Goal: Transaction & Acquisition: Purchase product/service

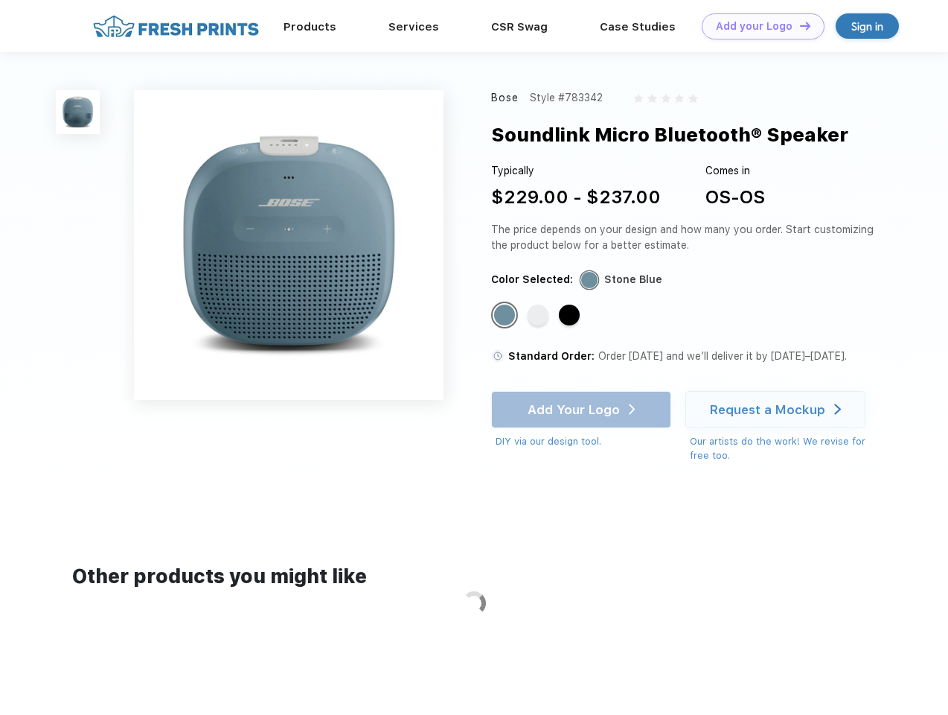
click at [758, 26] on link "Add your Logo Design Tool" at bounding box center [763, 26] width 123 height 26
click at [0, 0] on div "Design Tool" at bounding box center [0, 0] width 0 height 0
click at [799, 25] on link "Add your Logo Design Tool" at bounding box center [763, 26] width 123 height 26
click at [78, 112] on img at bounding box center [78, 112] width 44 height 44
click at [506, 316] on div "Standard Color" at bounding box center [504, 314] width 21 height 21
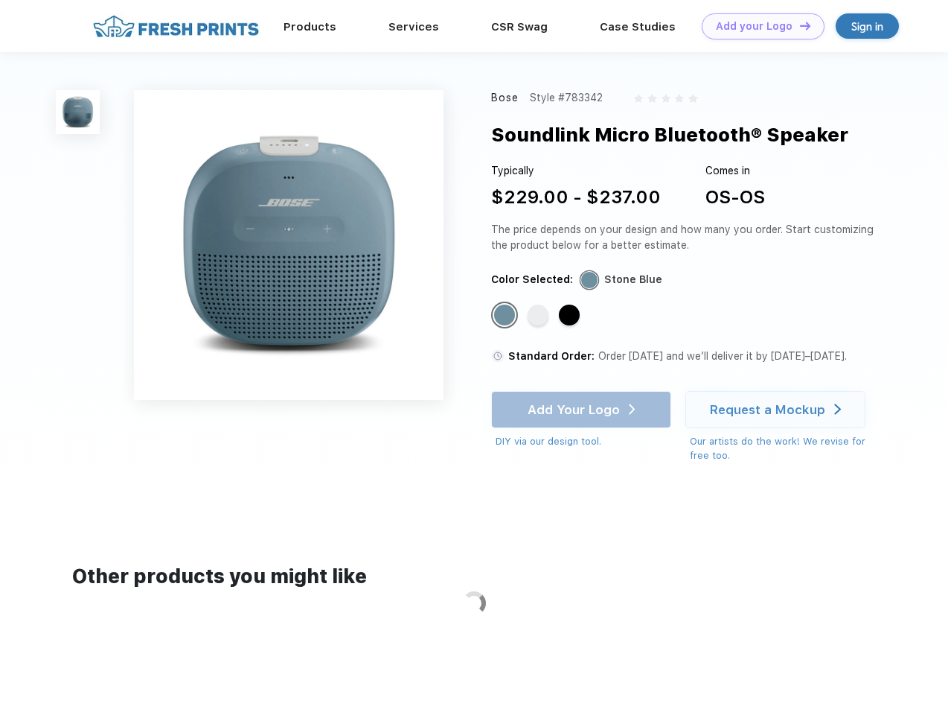
click at [540, 316] on div "Standard Color" at bounding box center [538, 314] width 21 height 21
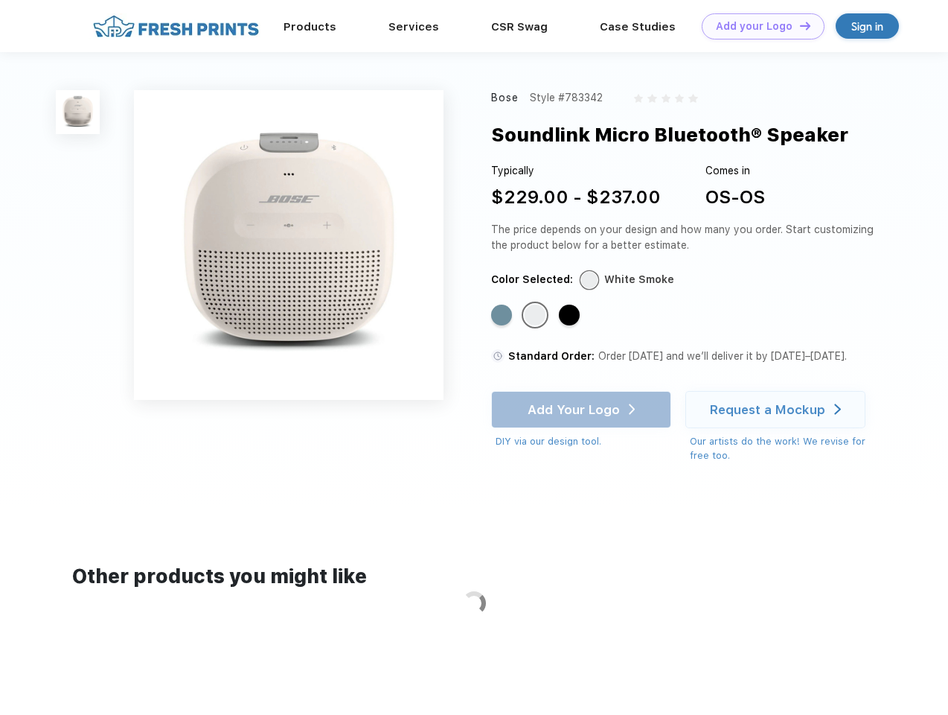
click at [571, 316] on div "Standard Color" at bounding box center [569, 314] width 21 height 21
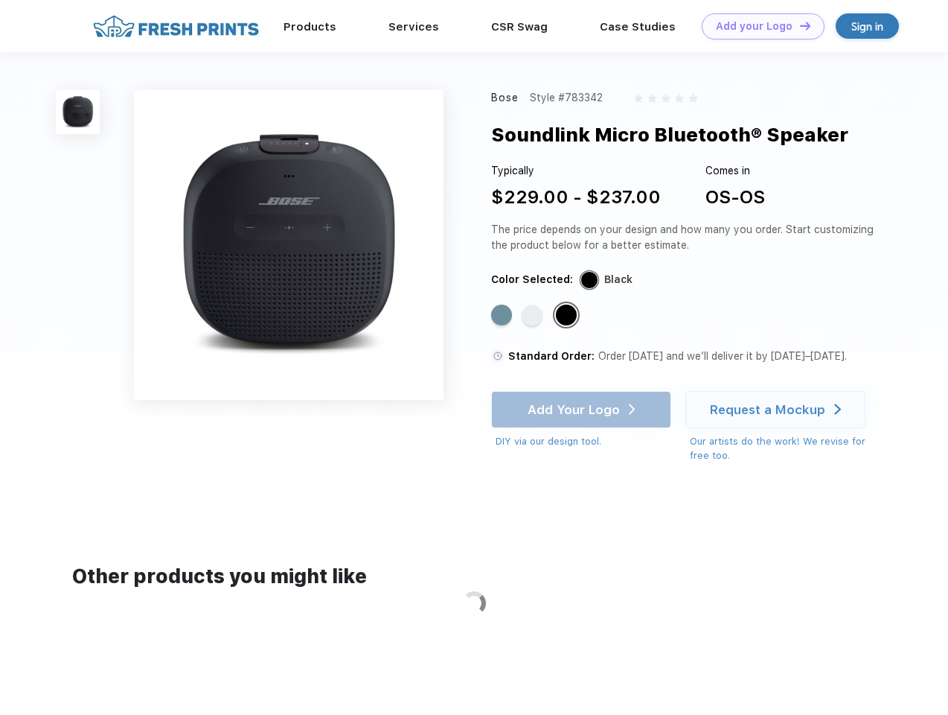
click at [583, 409] on div "Add Your Logo DIY via our design tool. Ah shoot! This product isn't up in our d…" at bounding box center [581, 420] width 180 height 58
click at [778, 409] on div "Request a Mockup" at bounding box center [767, 409] width 115 height 15
